Goal: Unclear

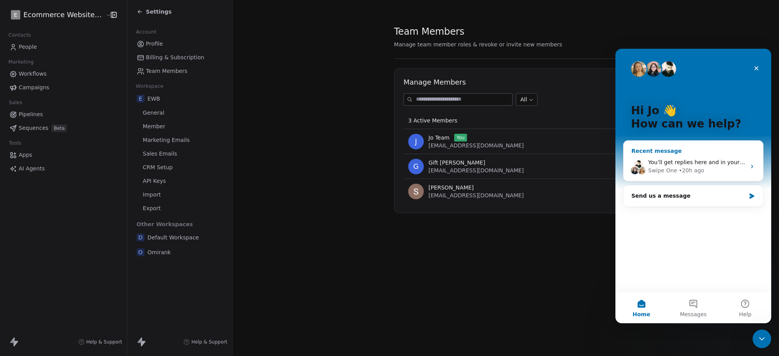
click at [703, 157] on div "You’ll get replies here and in your email: ✉️ [EMAIL_ADDRESS][DOMAIN_NAME] Our …" at bounding box center [694, 166] width 140 height 29
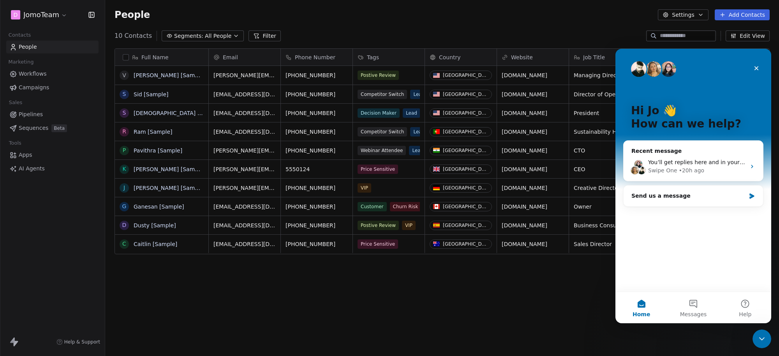
scroll to position [306, 667]
click at [704, 166] on div "You’ll get replies here and in your email: ✉️ [EMAIL_ADDRESS][DOMAIN_NAME] Our …" at bounding box center [698, 162] width 98 height 8
